Goal: Information Seeking & Learning: Learn about a topic

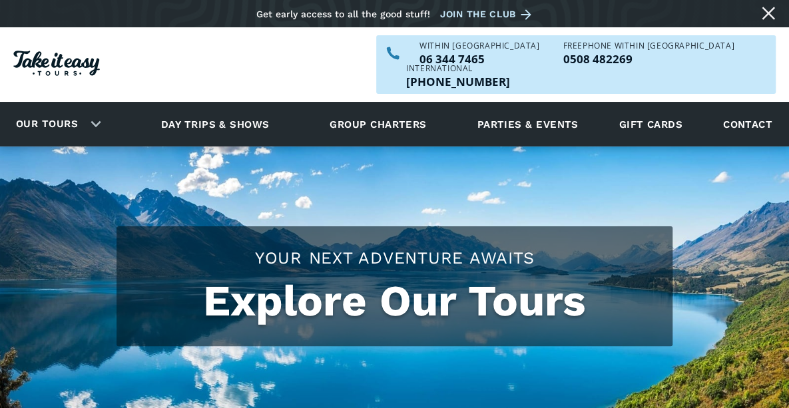
click at [85, 109] on link "Our tours" at bounding box center [47, 124] width 82 height 31
click at [93, 109] on div "Our tours" at bounding box center [55, 124] width 111 height 37
click at [104, 106] on div "Our tours" at bounding box center [55, 124] width 111 height 37
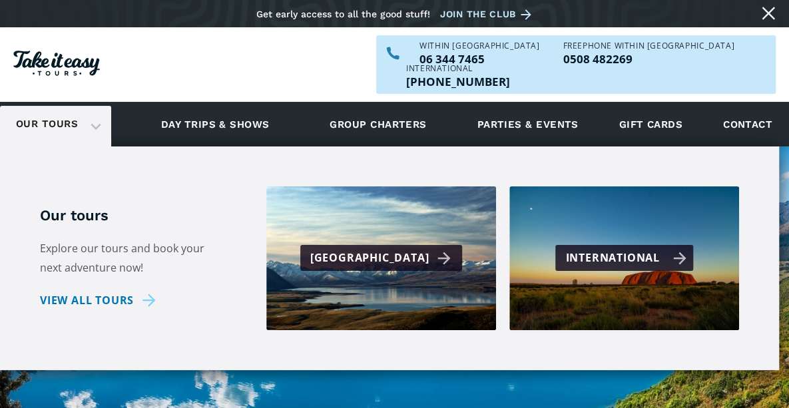
click at [677, 248] on div "International" at bounding box center [625, 257] width 121 height 19
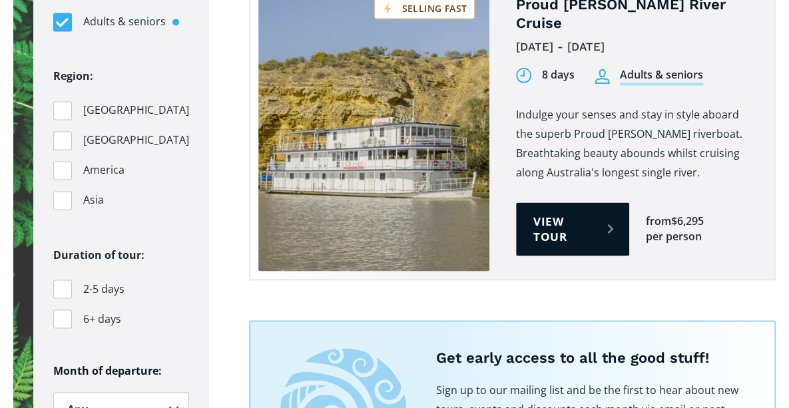
scroll to position [937, 0]
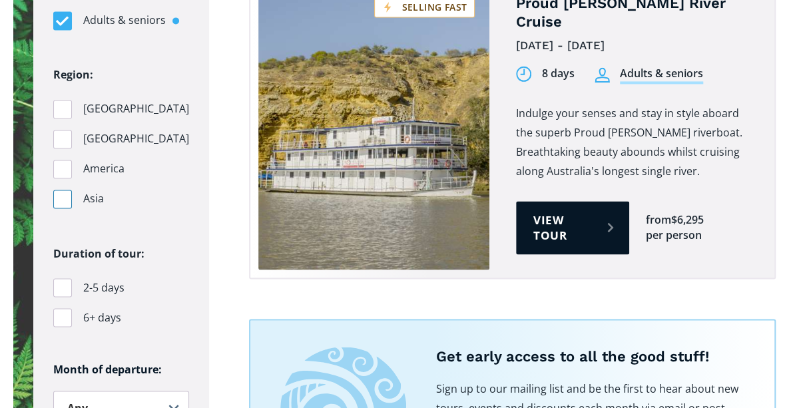
click at [64, 197] on div "Filters" at bounding box center [62, 199] width 19 height 19
click at [62, 197] on input "Asia" at bounding box center [57, 198] width 9 height 9
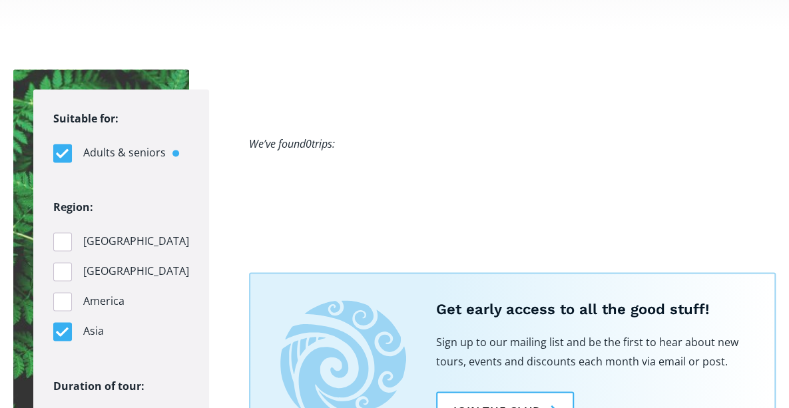
scroll to position [822, 0]
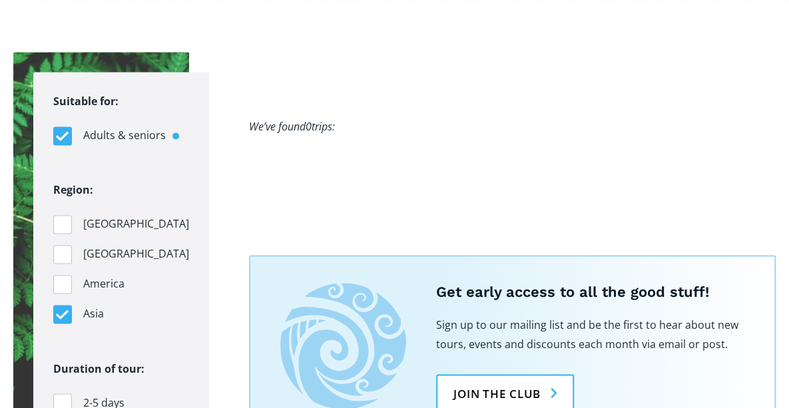
click at [67, 310] on div "Filters" at bounding box center [62, 314] width 19 height 19
click at [62, 310] on input "Asia" at bounding box center [57, 314] width 9 height 9
checkbox input "false"
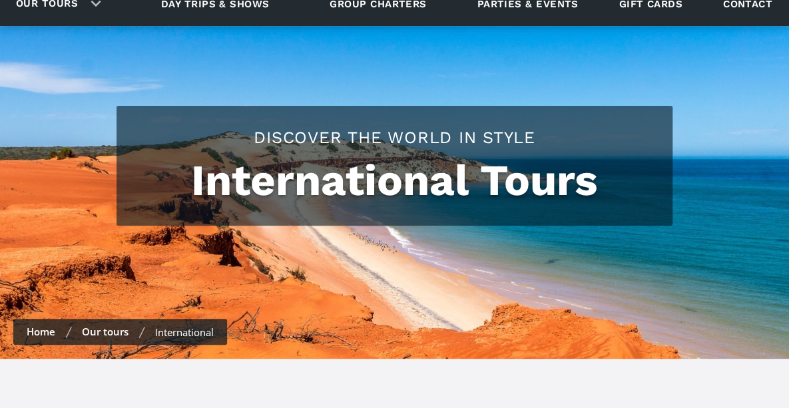
scroll to position [119, 0]
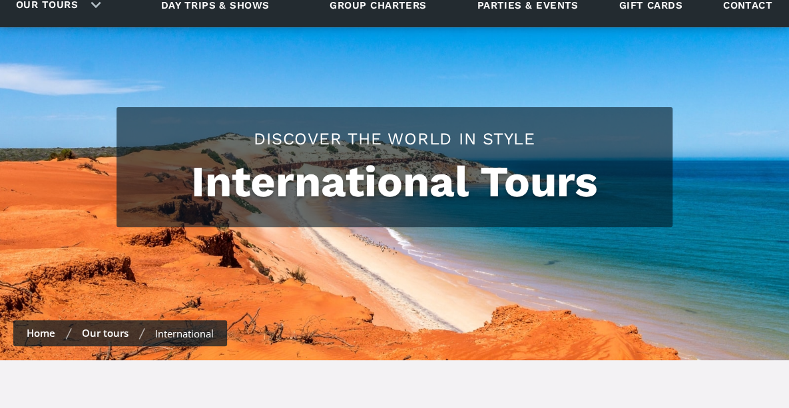
click at [39, 326] on link "Home" at bounding box center [41, 332] width 29 height 13
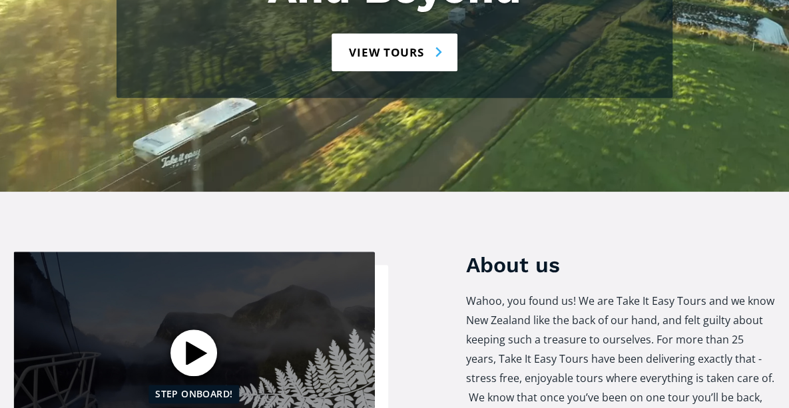
scroll to position [412, 0]
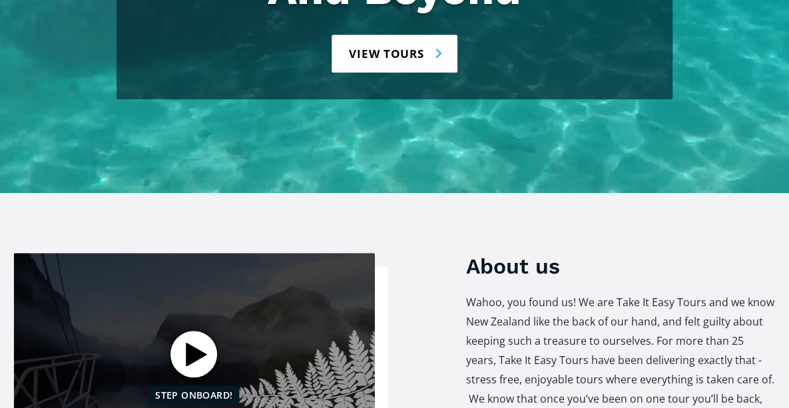
click at [194, 331] on div "Open video" at bounding box center [194, 354] width 47 height 47
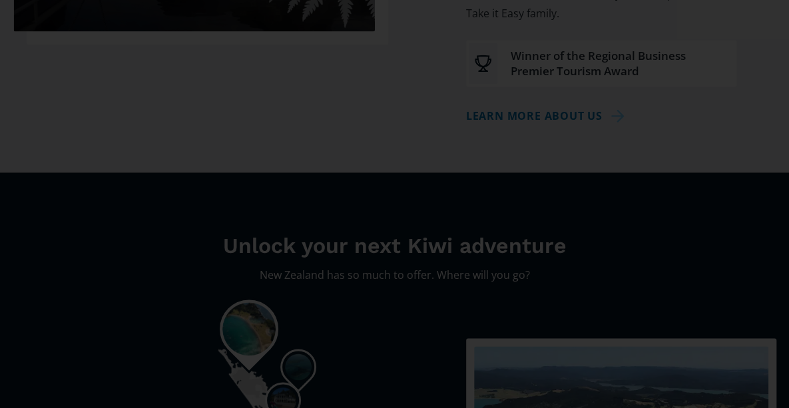
scroll to position [837, 0]
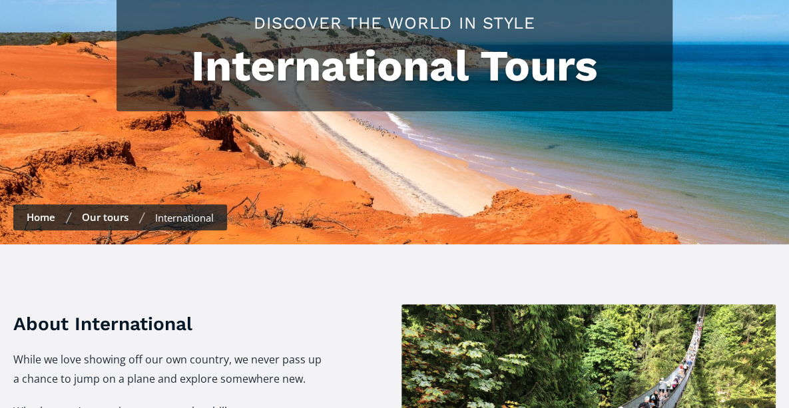
scroll to position [237, 0]
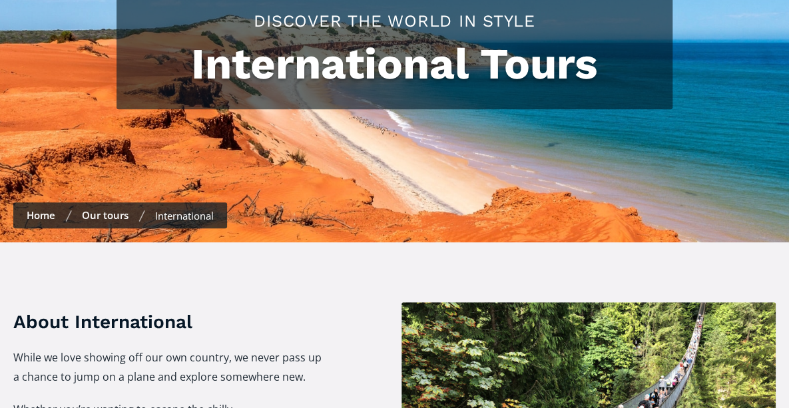
click at [96, 208] on link "Our tours" at bounding box center [105, 214] width 47 height 13
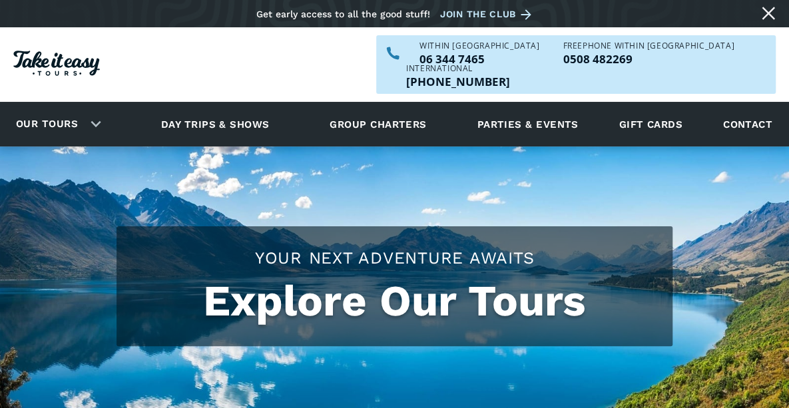
checkbox input "true"
click at [405, 155] on img at bounding box center [394, 313] width 789 height 333
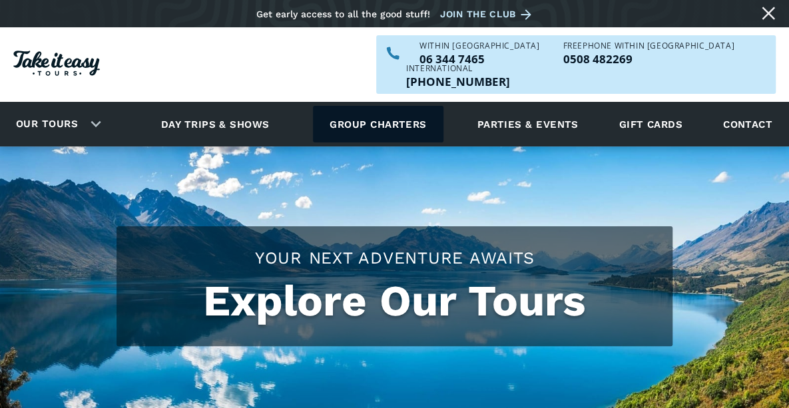
click at [365, 106] on link "Group charters" at bounding box center [378, 124] width 130 height 37
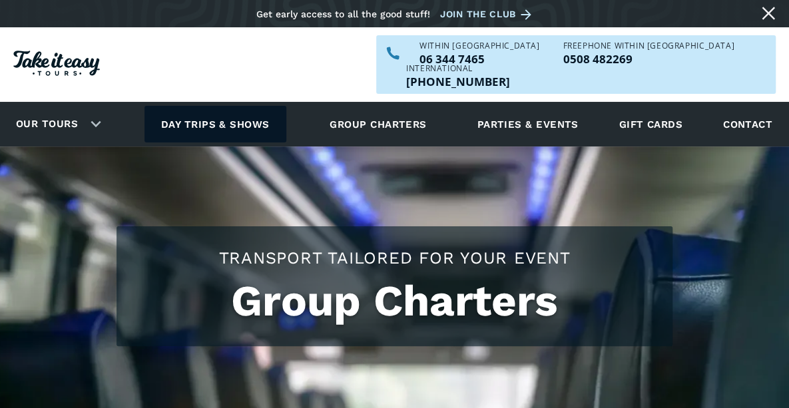
click at [197, 106] on link "Day trips & shows" at bounding box center [216, 124] width 142 height 37
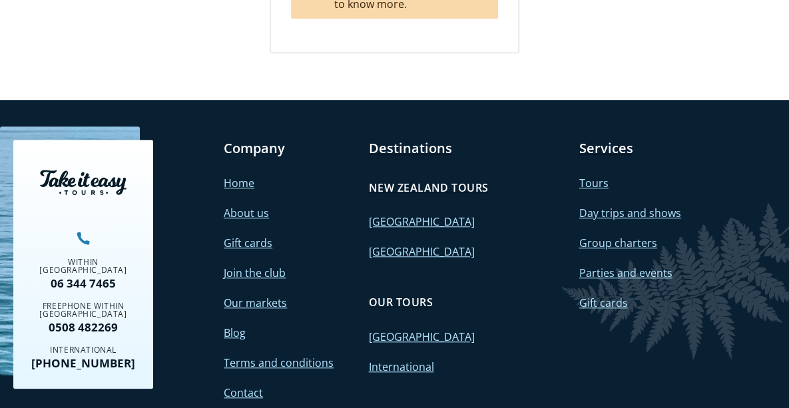
scroll to position [2827, 0]
click at [403, 360] on link "International" at bounding box center [400, 367] width 65 height 15
